Goal: Find specific page/section: Find specific page/section

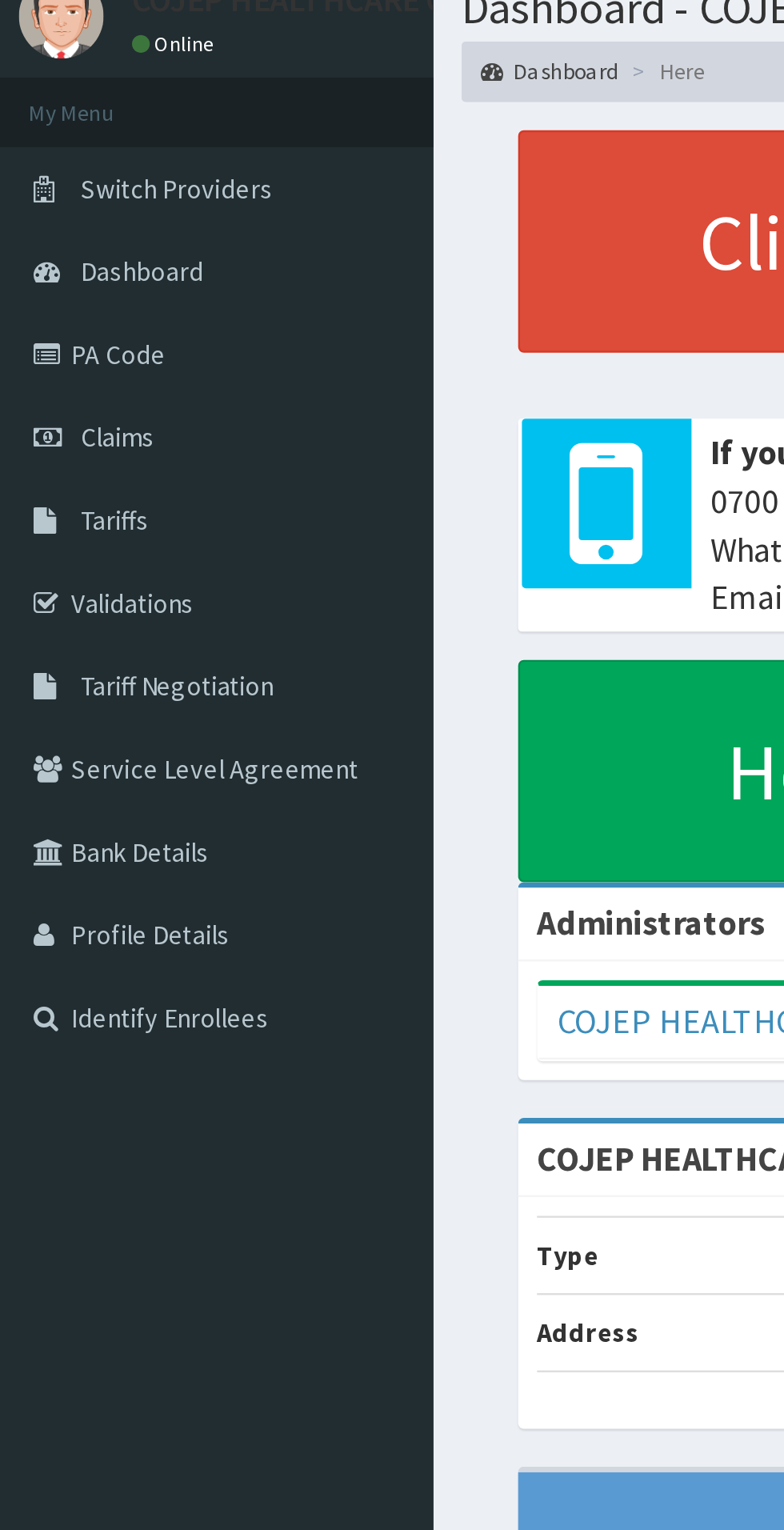
click at [69, 311] on link "Validations" at bounding box center [92, 315] width 184 height 35
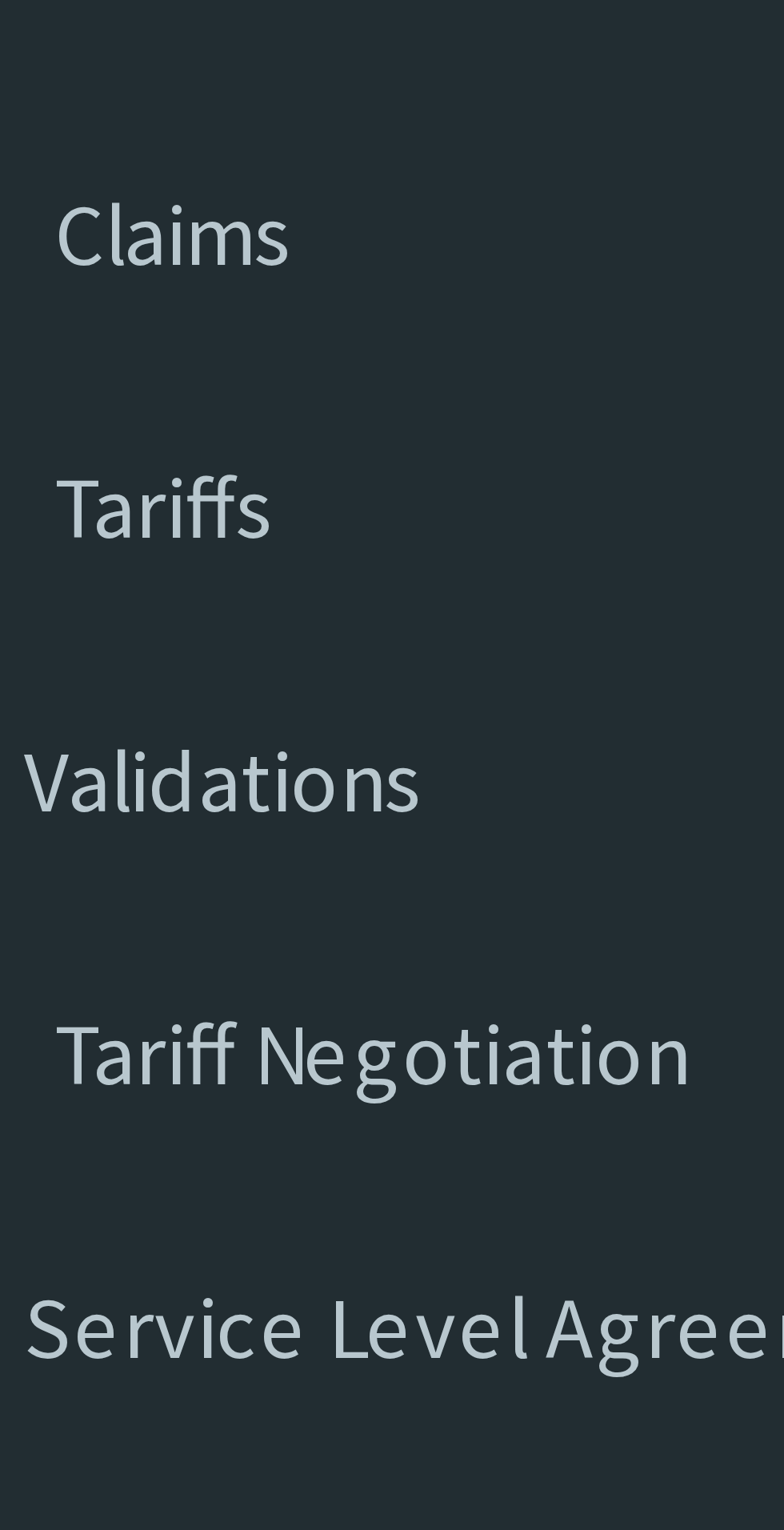
click at [82, 316] on link "Validations" at bounding box center [92, 315] width 184 height 35
